Goal: Information Seeking & Learning: Learn about a topic

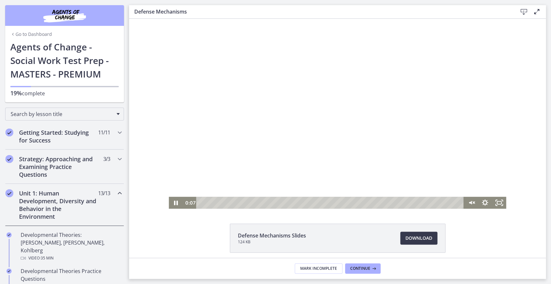
click at [185, 169] on div at bounding box center [338, 114] width 338 height 190
click at [272, 164] on div at bounding box center [338, 114] width 338 height 190
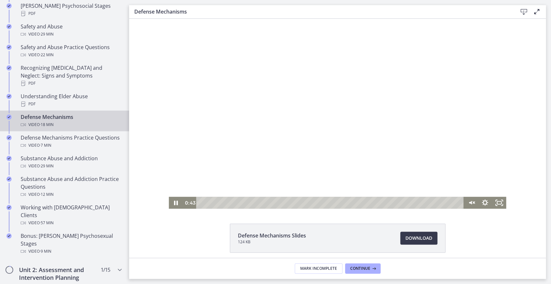
scroll to position [294, 0]
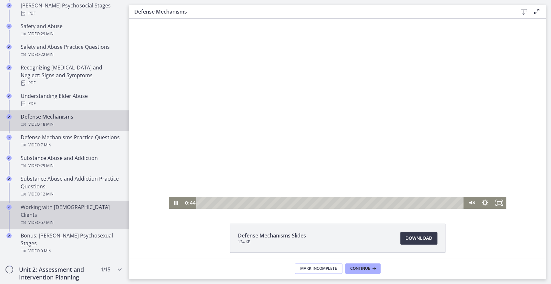
click at [65, 219] on div "Video · 57 min" at bounding box center [71, 223] width 101 height 8
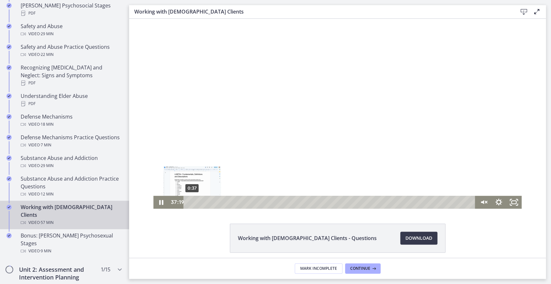
click at [189, 201] on div "0:37" at bounding box center [330, 202] width 283 height 13
